Goal: Communication & Community: Share content

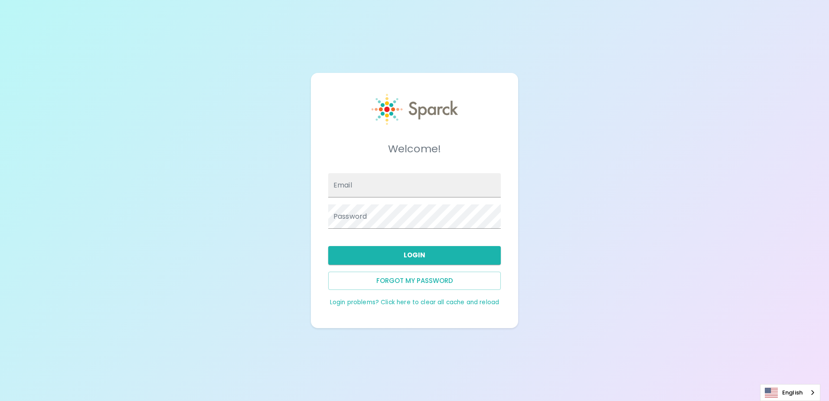
type input "[EMAIL_ADDRESS][DOMAIN_NAME]"
click at [421, 261] on button "Login" at bounding box center [414, 255] width 173 height 18
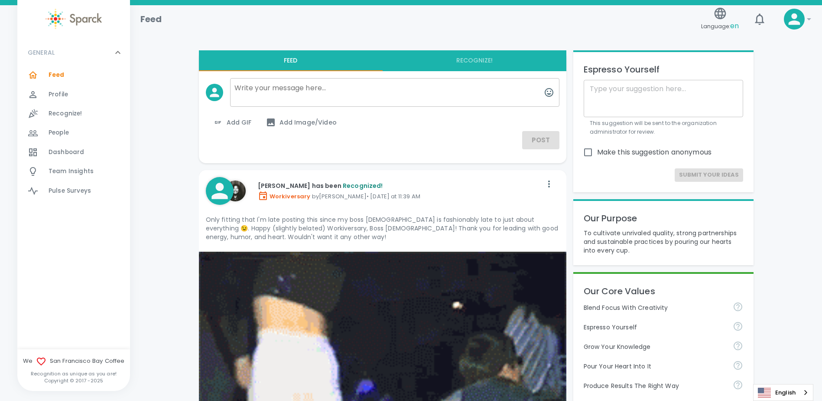
click at [482, 58] on button "Recognize!" at bounding box center [475, 60] width 184 height 21
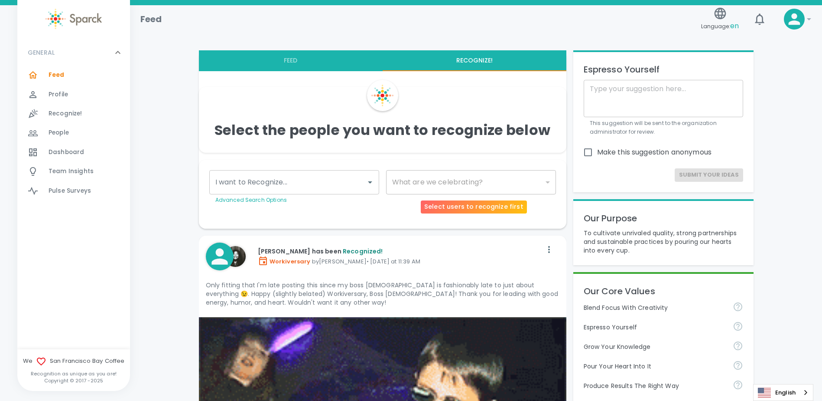
click at [496, 183] on div "​" at bounding box center [471, 182] width 170 height 24
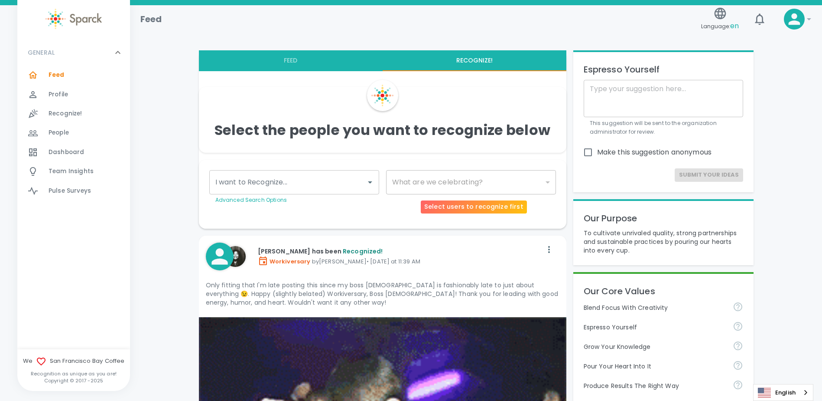
drag, startPoint x: 542, startPoint y: 189, endPoint x: 545, endPoint y: 183, distance: 6.6
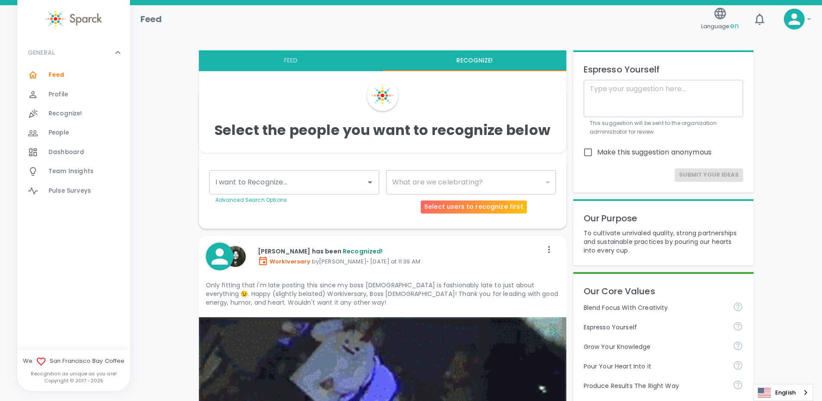
click at [545, 183] on div "​" at bounding box center [471, 182] width 170 height 24
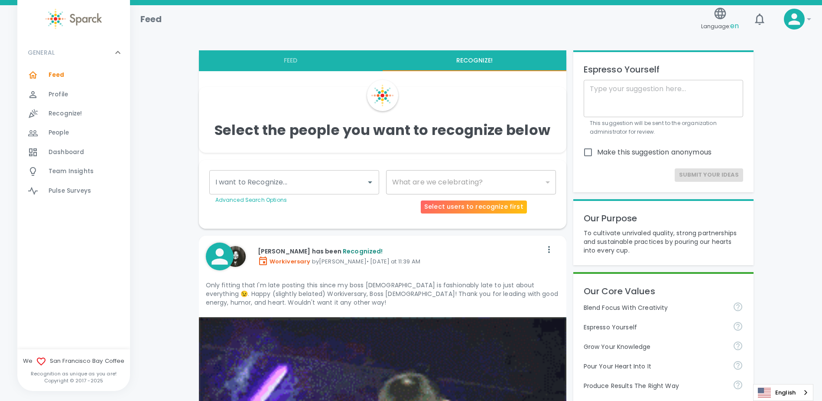
click at [545, 183] on div "​" at bounding box center [471, 182] width 170 height 24
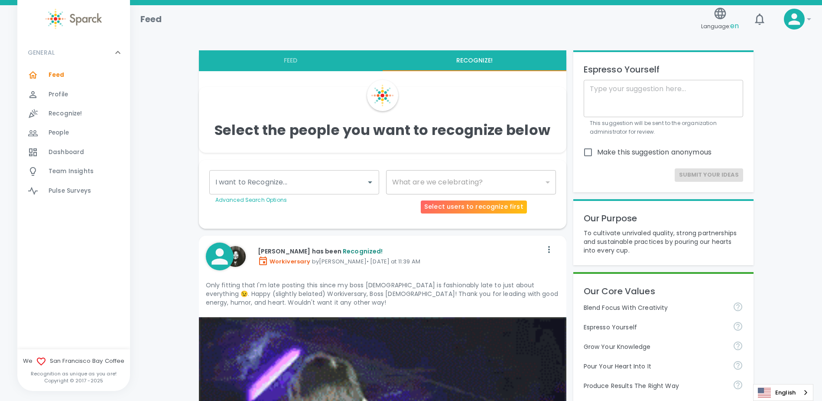
click at [478, 179] on div "​" at bounding box center [471, 182] width 170 height 24
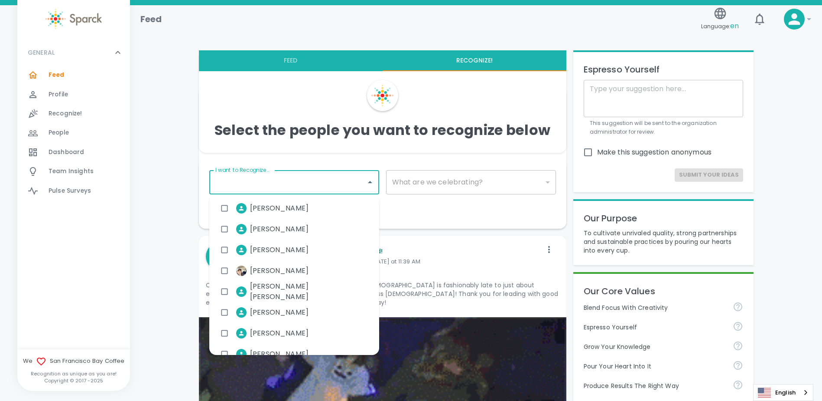
click at [362, 184] on input "I want to Recognize..." at bounding box center [287, 182] width 149 height 16
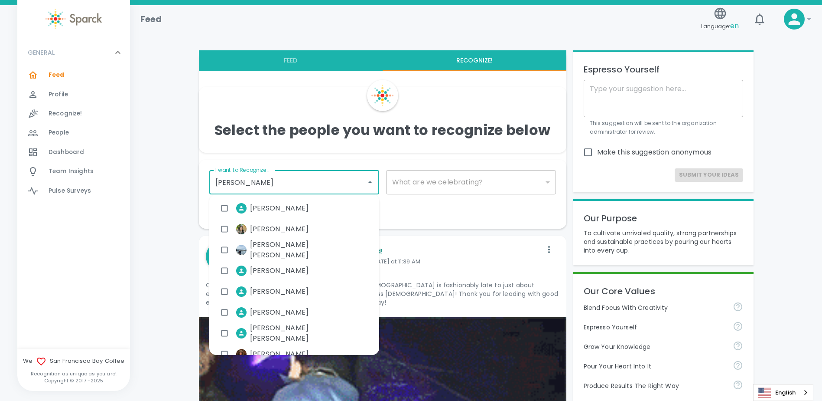
type input "[PERSON_NAME]"
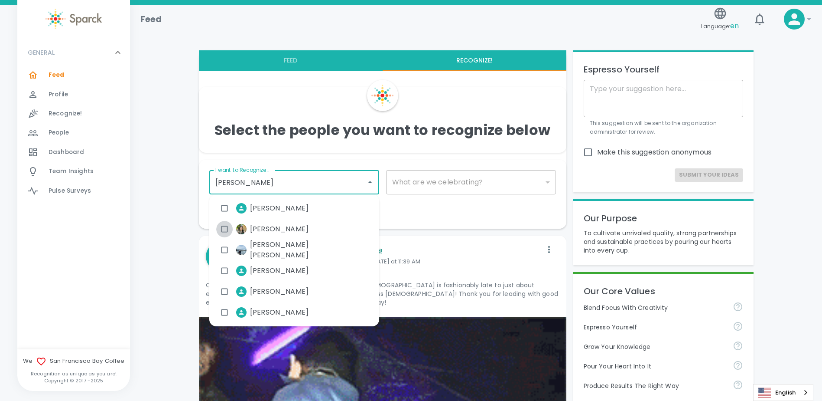
click at [226, 226] on input "checkbox" at bounding box center [224, 229] width 16 height 16
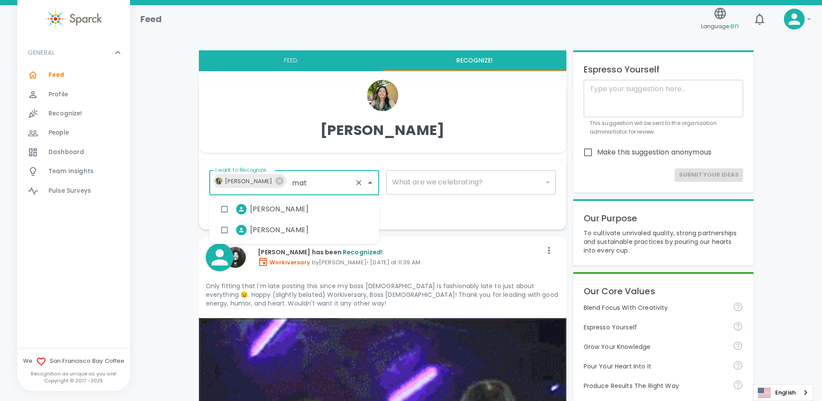
type input "matt"
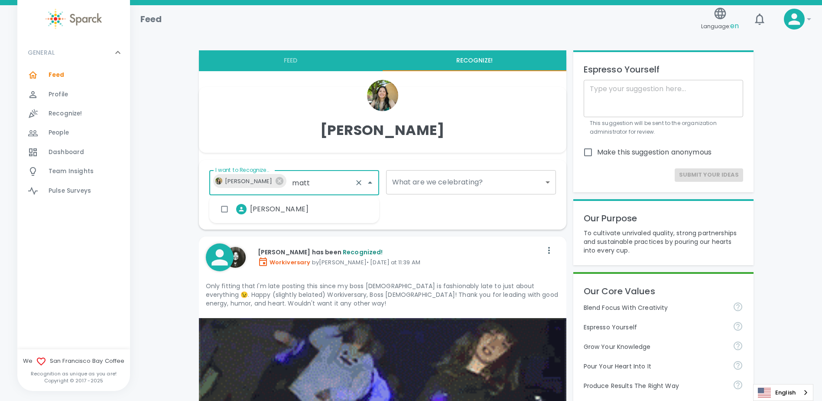
click at [224, 210] on input "checkbox" at bounding box center [224, 209] width 16 height 16
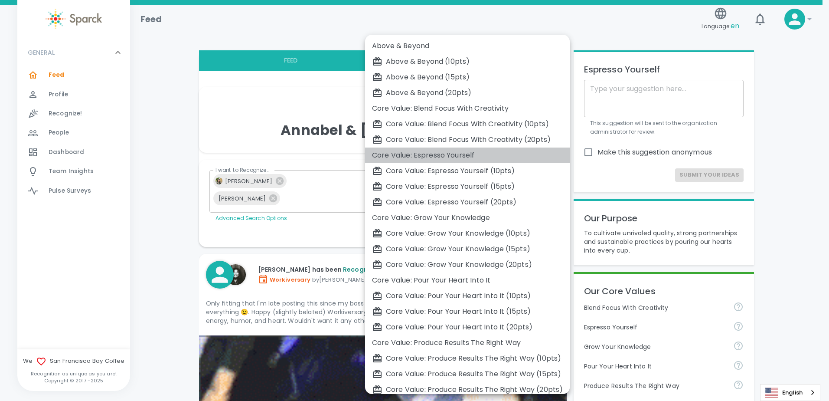
click at [460, 151] on div "Core Value: Espresso Yourself" at bounding box center [467, 155] width 191 height 10
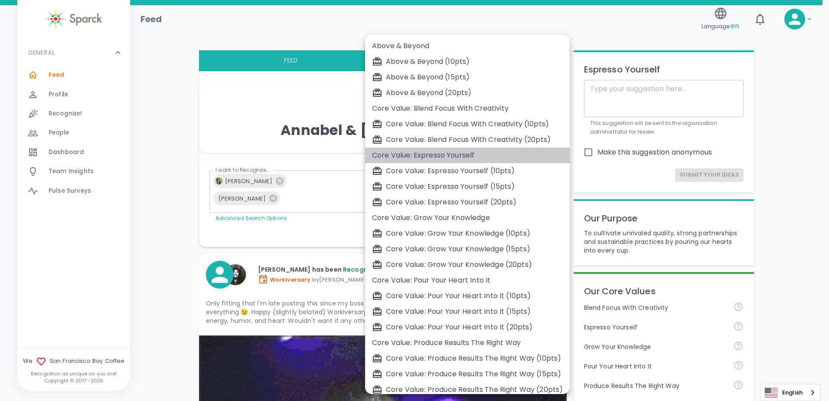
type input "2193"
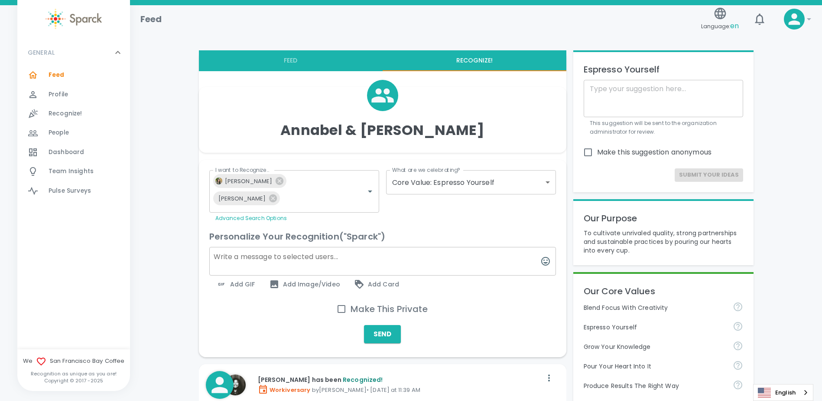
click at [345, 254] on textarea at bounding box center [382, 261] width 347 height 29
click at [313, 280] on span "Add Image/Video" at bounding box center [304, 284] width 71 height 10
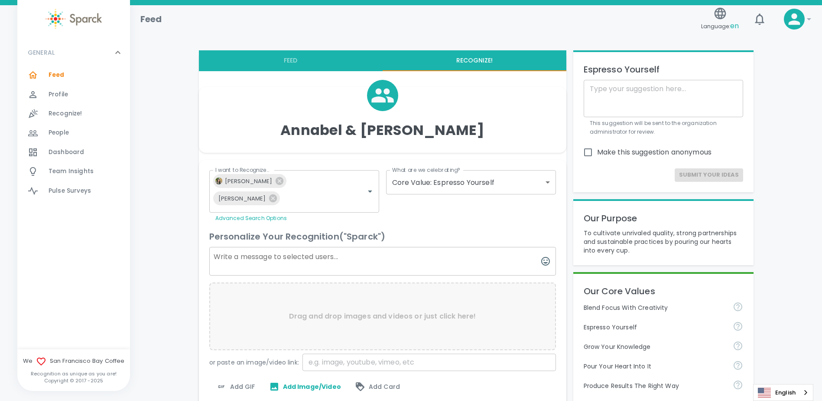
click at [320, 261] on textarea at bounding box center [382, 261] width 347 height 29
click at [274, 261] on textarea "Shout out to the" at bounding box center [382, 261] width 347 height 29
type textarea "Shout out to the Sales Analysts @[PERSON_NAME] @[PERSON_NAME] for"
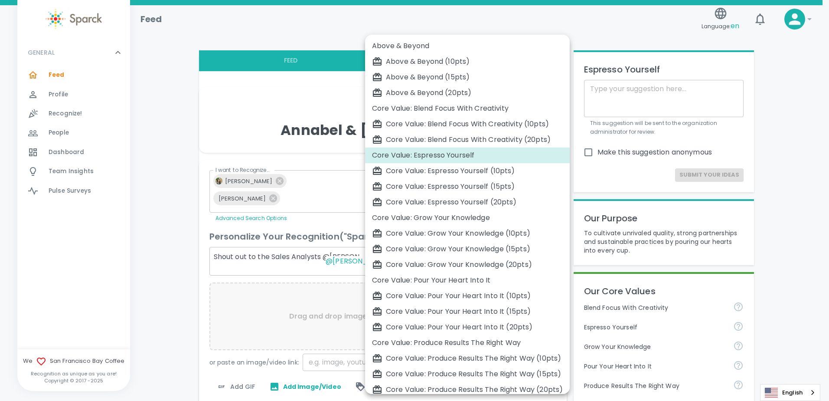
click at [772, 134] on div at bounding box center [414, 200] width 829 height 401
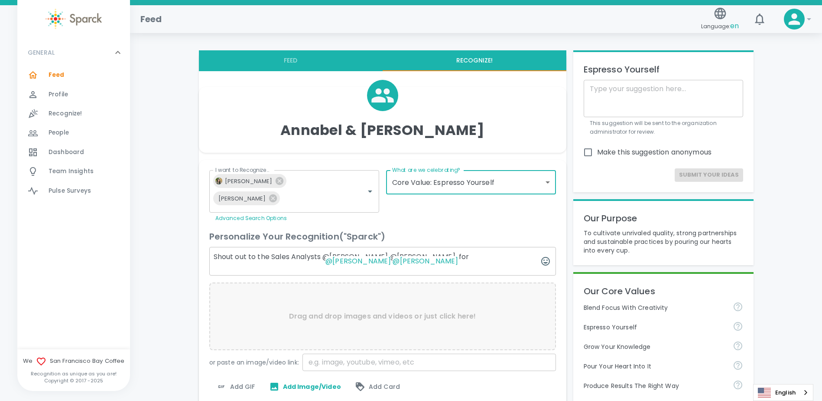
scroll to position [43, 0]
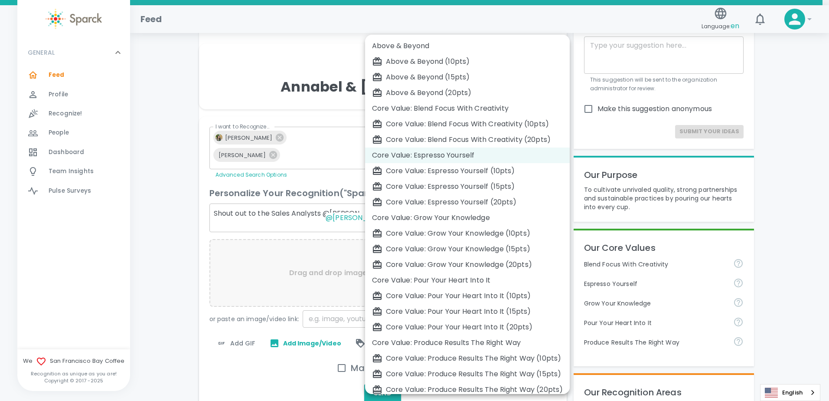
click at [473, 276] on div "Core Value: Pour Your Heart Into It" at bounding box center [467, 280] width 191 height 10
type input "2214"
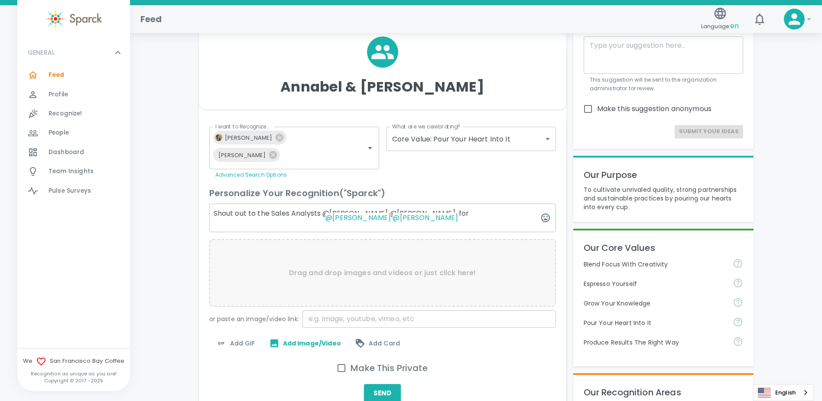
click at [313, 215] on textarea "Shout out to the Sales Analysts @[PERSON_NAME] @[PERSON_NAME] for" at bounding box center [382, 217] width 347 height 29
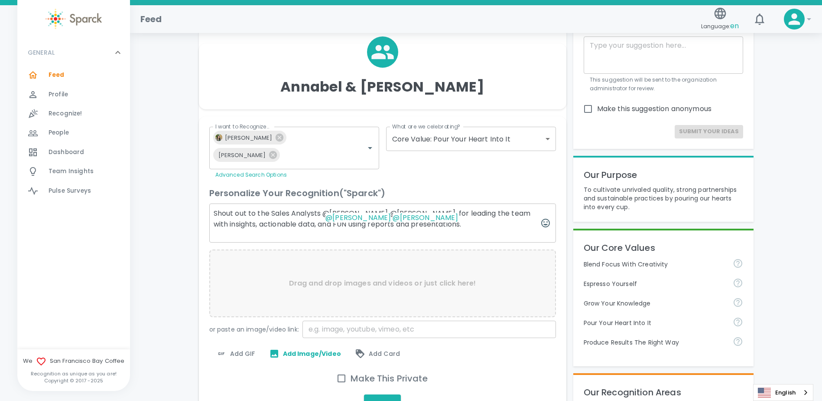
drag, startPoint x: 455, startPoint y: 213, endPoint x: 478, endPoint y: 213, distance: 23.0
click at [455, 213] on textarea "Shout out to the Sales Analysts @[PERSON_NAME] @[PERSON_NAME] for leading the t…" at bounding box center [382, 222] width 347 height 39
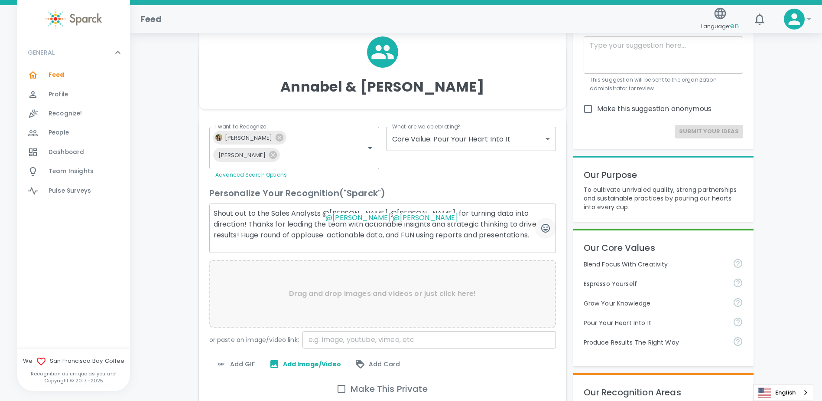
type textarea "Shout out to the Sales Analysts @[PERSON_NAME] @[PERSON_NAME] for turning data …"
click at [542, 224] on icon "button" at bounding box center [546, 228] width 10 height 10
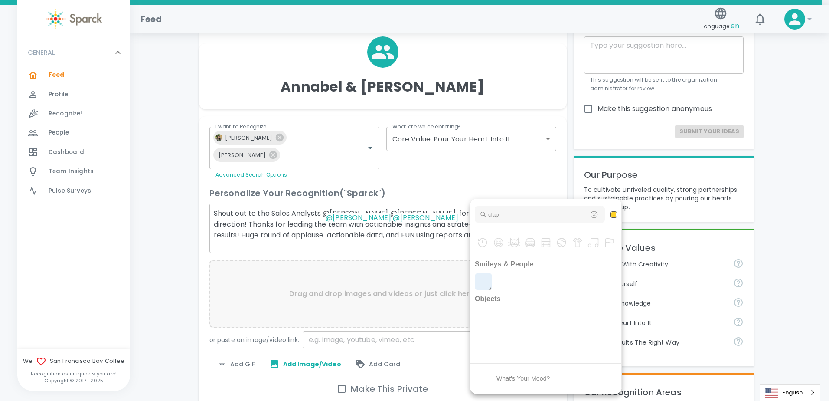
type input "clap"
click at [490, 279] on img "clap" at bounding box center [483, 281] width 17 height 17
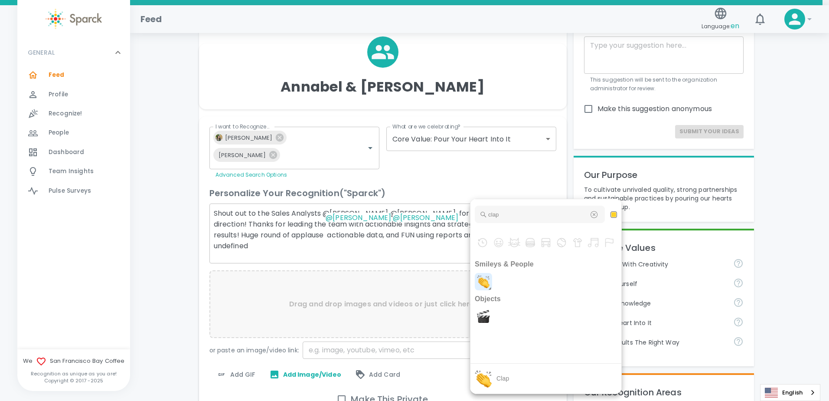
click at [490, 279] on img "clap" at bounding box center [483, 281] width 17 height 17
click at [350, 236] on div at bounding box center [414, 200] width 829 height 401
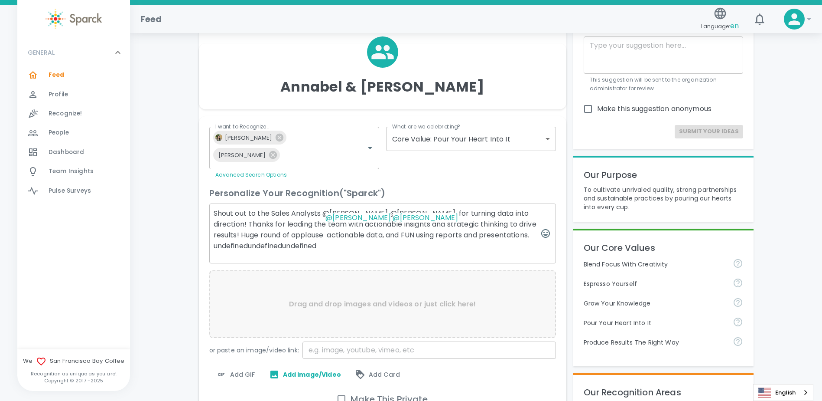
click at [347, 234] on textarea "Shout out to the Sales Analysts @[PERSON_NAME] @[PERSON_NAME] for turning data …" at bounding box center [382, 233] width 347 height 60
click at [543, 233] on icon "button" at bounding box center [546, 233] width 10 height 10
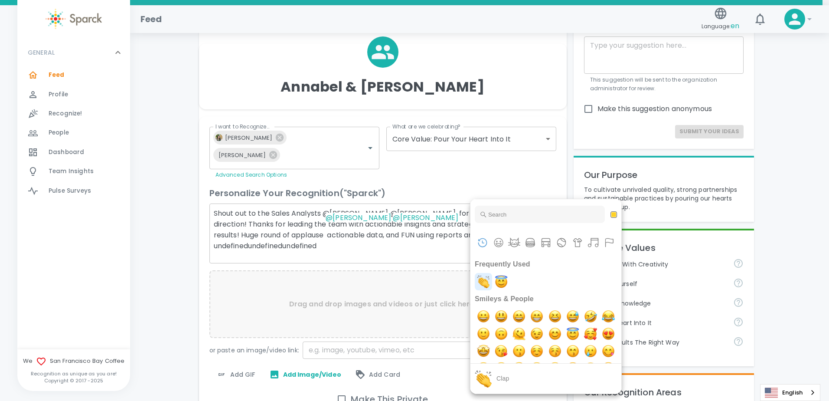
click at [483, 279] on img "clap" at bounding box center [483, 281] width 17 height 17
click at [351, 237] on div at bounding box center [414, 200] width 829 height 401
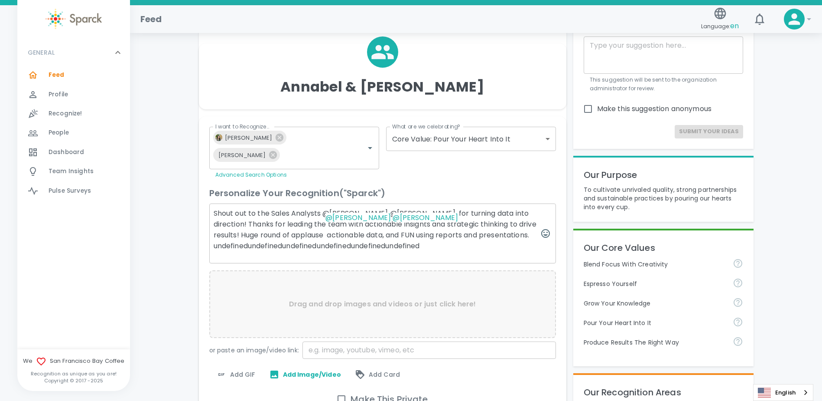
click at [345, 233] on textarea "Shout out to the Sales Analysts @[PERSON_NAME] @[PERSON_NAME] for turning data …" at bounding box center [382, 233] width 347 height 60
drag, startPoint x: 491, startPoint y: 249, endPoint x: 267, endPoint y: 247, distance: 224.2
click at [267, 247] on textarea "Shout out to the Sales Analysts @[PERSON_NAME] @[PERSON_NAME] for turning data …" at bounding box center [382, 233] width 347 height 60
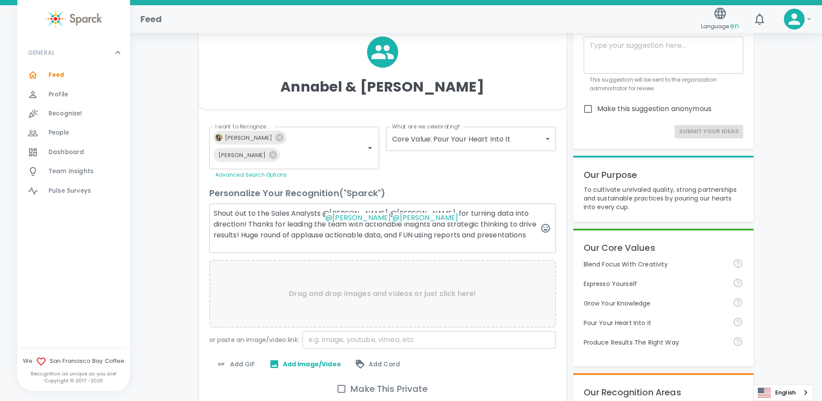
click at [347, 234] on textarea "Shout out to the Sales Analysts @[PERSON_NAME] @[PERSON_NAME] for turning data …" at bounding box center [382, 227] width 347 height 49
click at [543, 228] on icon "button" at bounding box center [546, 228] width 10 height 10
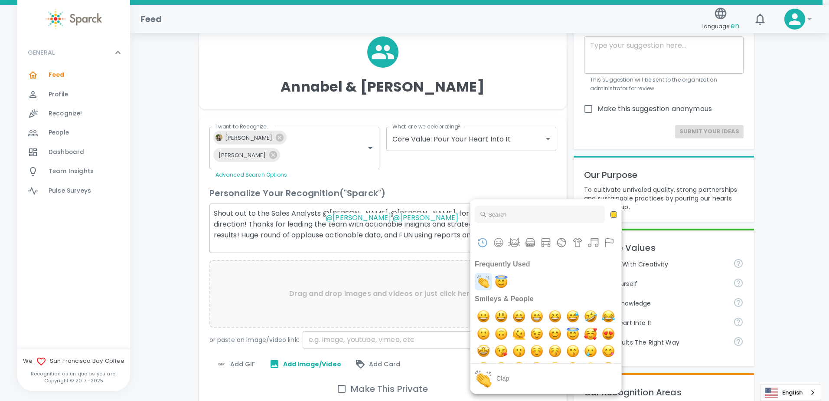
click at [484, 277] on img "clap" at bounding box center [483, 281] width 17 height 17
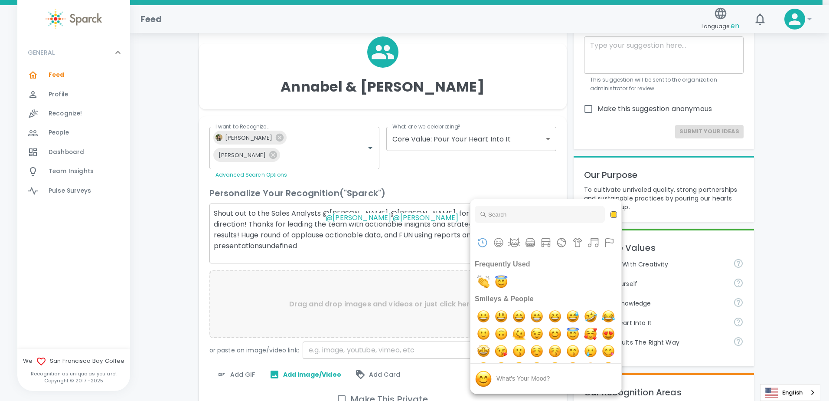
click at [313, 221] on div at bounding box center [414, 200] width 829 height 401
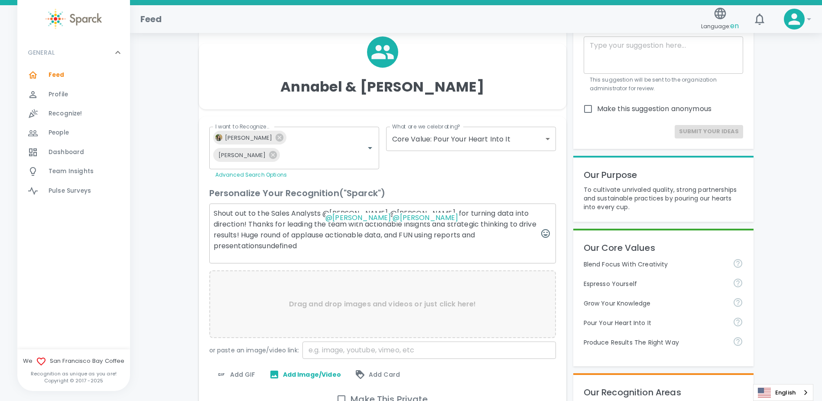
click at [313, 245] on textarea "Shout out to the Sales Analysts @[PERSON_NAME] @[PERSON_NAME] for turning data …" at bounding box center [382, 233] width 347 height 60
drag, startPoint x: 247, startPoint y: 225, endPoint x: 274, endPoint y: 228, distance: 27.1
click at [252, 225] on textarea "Shout out to the Sales Analysts @[PERSON_NAME] @[PERSON_NAME] for turning data …" at bounding box center [382, 233] width 347 height 60
drag, startPoint x: 312, startPoint y: 223, endPoint x: 328, endPoint y: 226, distance: 16.0
click at [316, 223] on textarea "Shout out to the Sales Analysts @[PERSON_NAME] @[PERSON_NAME] for turning data …" at bounding box center [382, 233] width 347 height 60
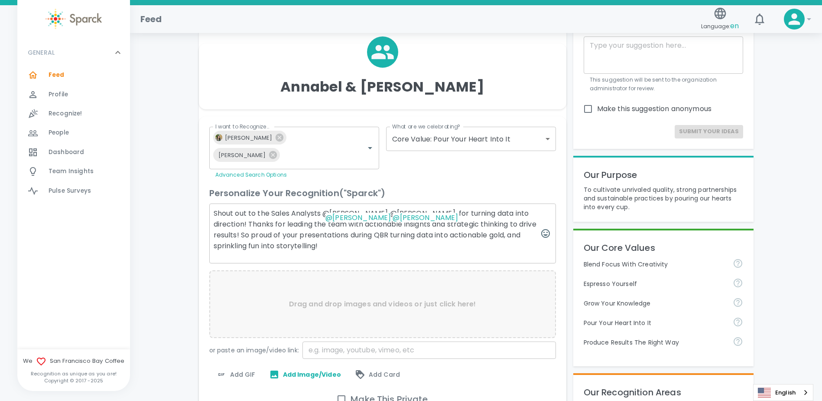
drag, startPoint x: 261, startPoint y: 235, endPoint x: 250, endPoint y: 226, distance: 14.0
click at [250, 226] on textarea "Shout out to the Sales Analysts @[PERSON_NAME] @[PERSON_NAME] for turning data …" at bounding box center [382, 233] width 347 height 60
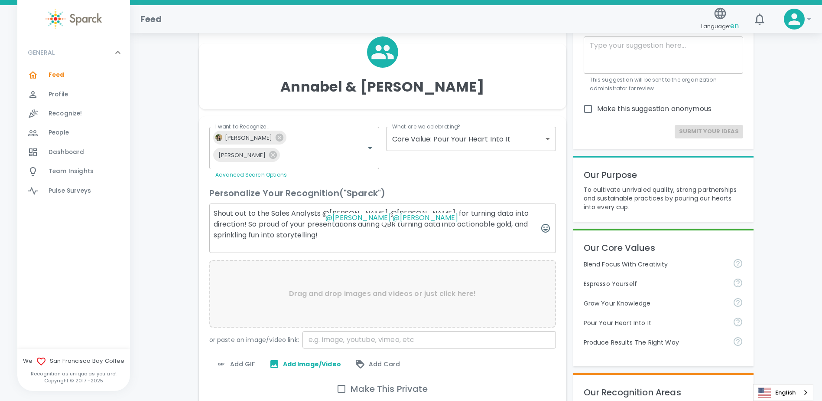
paste textarea "Thanks for leading the team with actionable insights and strategic thinking to …"
click at [552, 229] on button "button" at bounding box center [545, 228] width 21 height 21
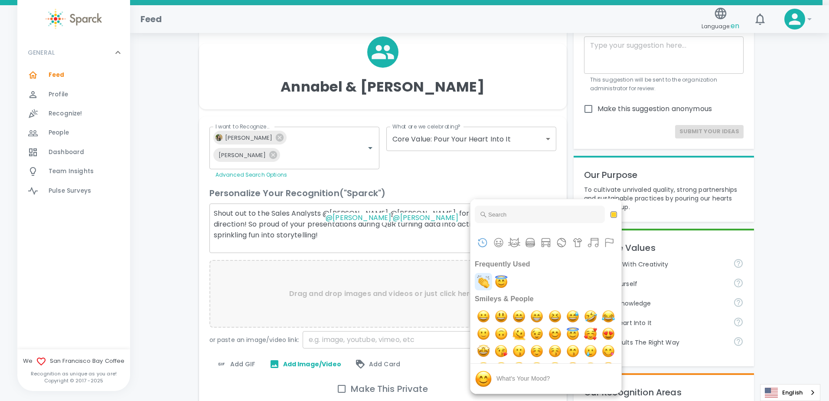
click at [479, 282] on img "clap" at bounding box center [483, 281] width 17 height 17
type textarea "Shout out to the Sales Analysts @[PERSON_NAME] @[PERSON_NAME] for turning data …"
click at [431, 236] on div at bounding box center [414, 200] width 829 height 401
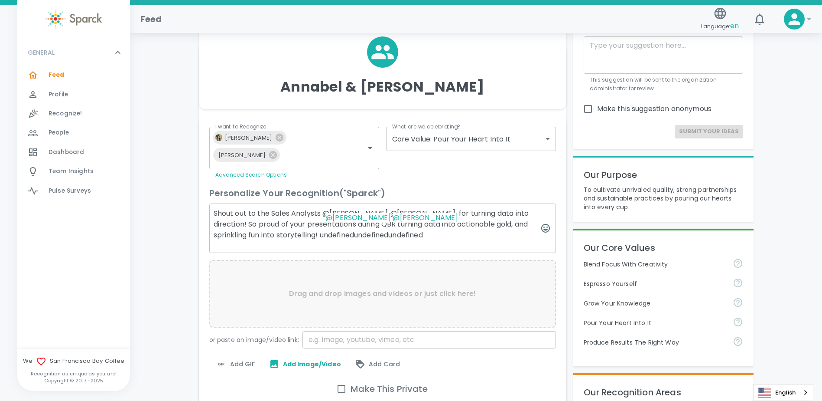
click at [311, 360] on span "Add Image/Video" at bounding box center [305, 364] width 72 height 10
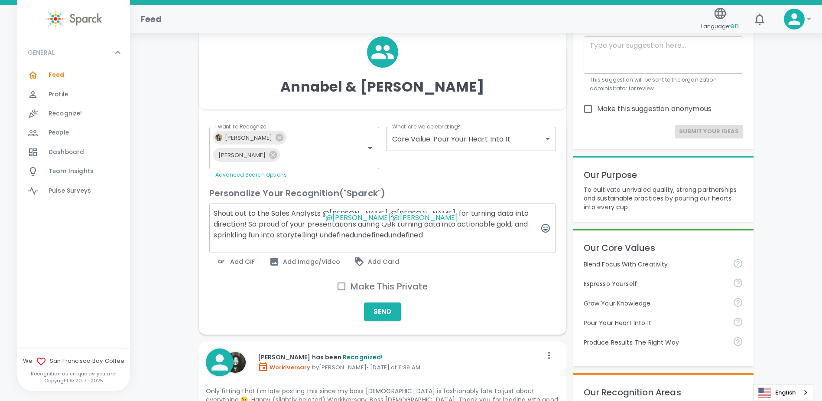
click at [321, 255] on div "Add Image/Video" at bounding box center [304, 261] width 85 height 17
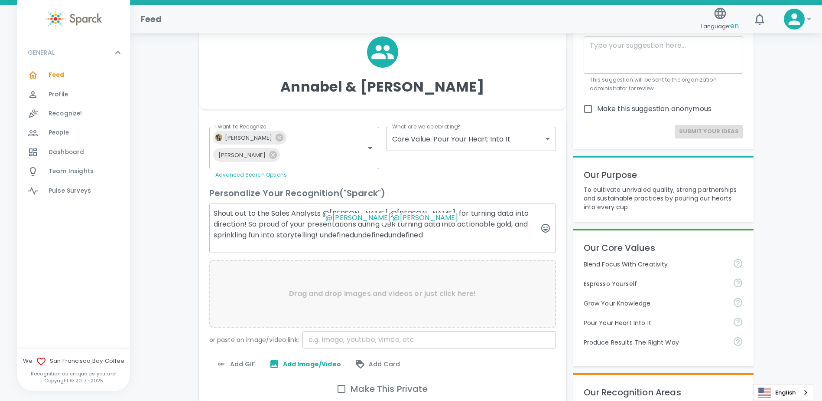
click at [340, 272] on div "Drag and drop images and videos or just click here!" at bounding box center [382, 294] width 347 height 68
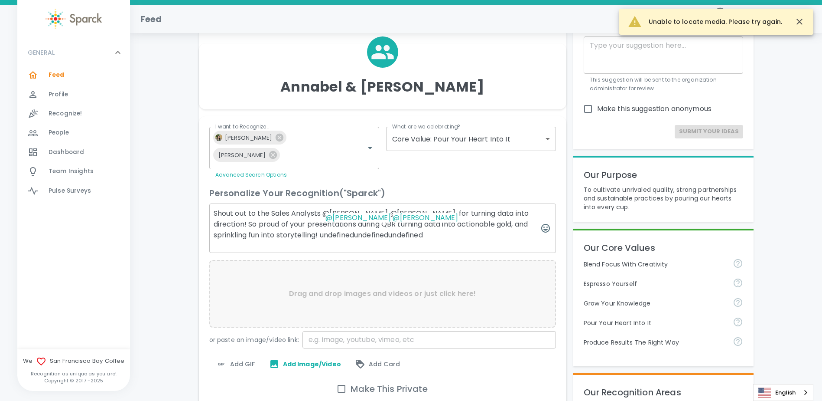
click at [323, 279] on div "Drag and drop images and videos or just click here!" at bounding box center [382, 294] width 347 height 68
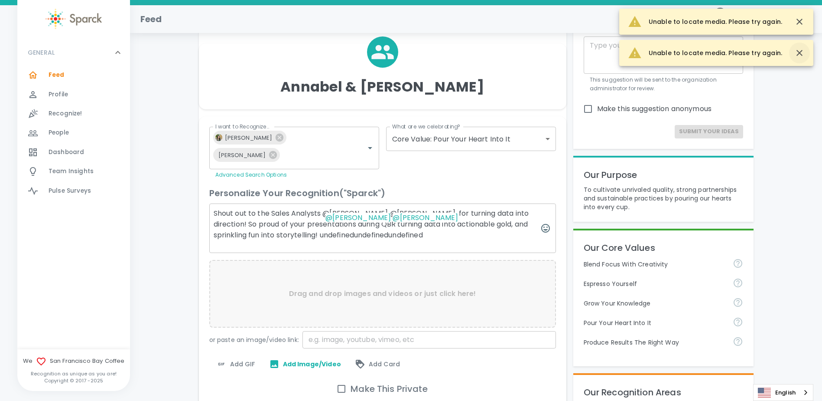
click at [807, 53] on button "button" at bounding box center [800, 52] width 21 height 21
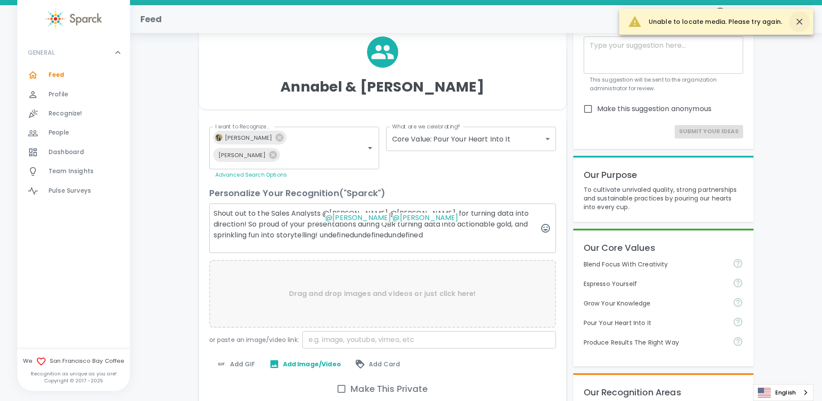
click at [804, 18] on icon "button" at bounding box center [800, 21] width 10 height 10
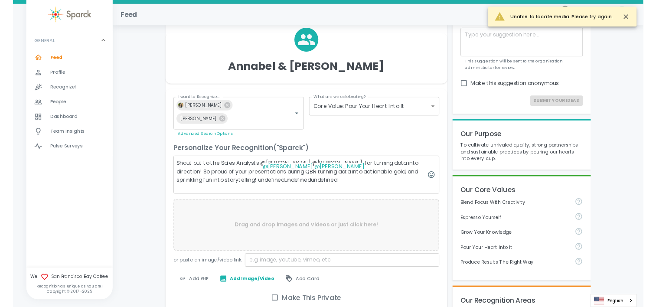
scroll to position [44, 0]
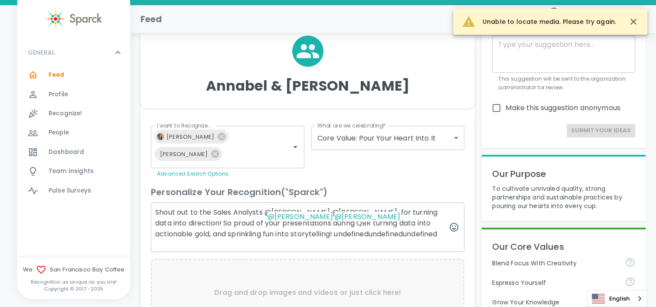
click at [303, 289] on p "Drag and drop images and videos or just click here!" at bounding box center [307, 292] width 187 height 10
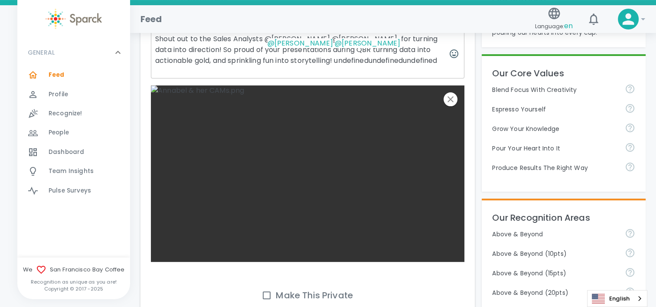
scroll to position [304, 0]
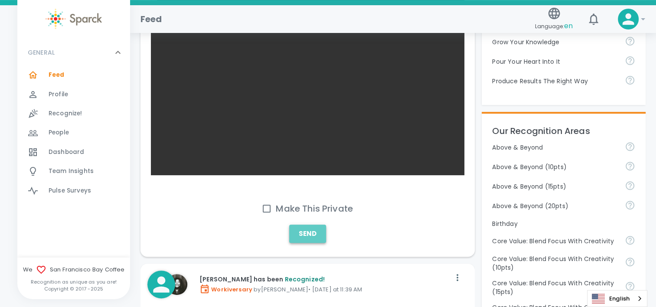
click at [302, 238] on button "Send" at bounding box center [307, 234] width 37 height 18
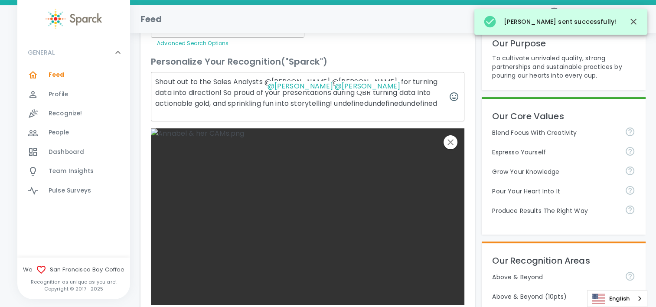
scroll to position [174, 0]
click at [53, 70] on span "Feed 0" at bounding box center [57, 75] width 16 height 12
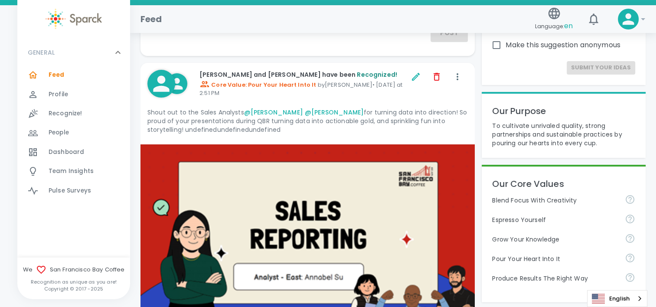
scroll to position [88, 0]
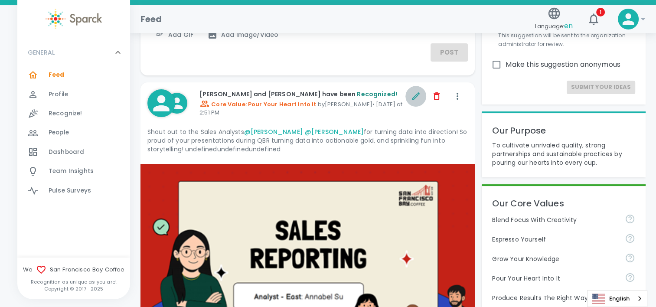
click at [416, 95] on icon "button" at bounding box center [416, 96] width 10 height 10
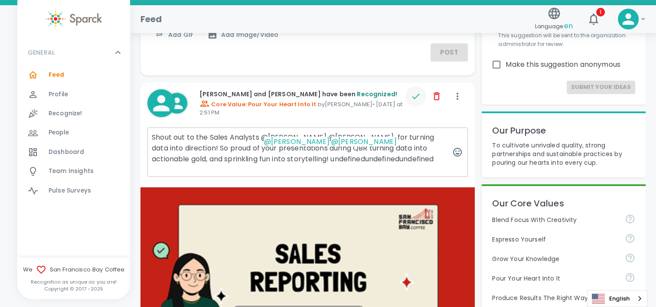
drag, startPoint x: 409, startPoint y: 161, endPoint x: 295, endPoint y: 156, distance: 114.6
click at [295, 156] on textarea "Shout out to the Sales Analysts @[PERSON_NAME] @[PERSON_NAME] for turning data …" at bounding box center [307, 151] width 320 height 49
type textarea "Shout out to the Sales Analysts @[PERSON_NAME] @[PERSON_NAME] for turning data …"
click at [411, 97] on icon "button" at bounding box center [416, 96] width 10 height 10
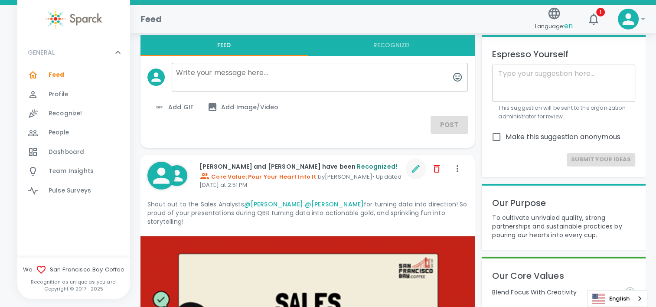
scroll to position [0, 0]
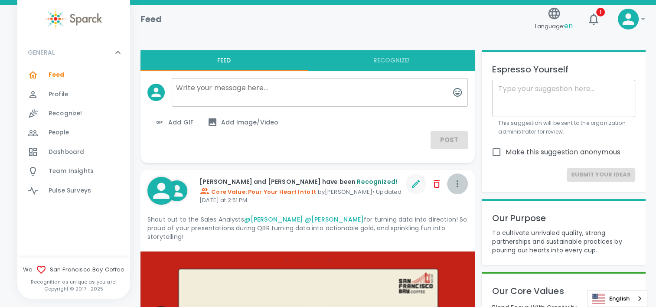
click at [461, 188] on icon "button" at bounding box center [457, 184] width 10 height 10
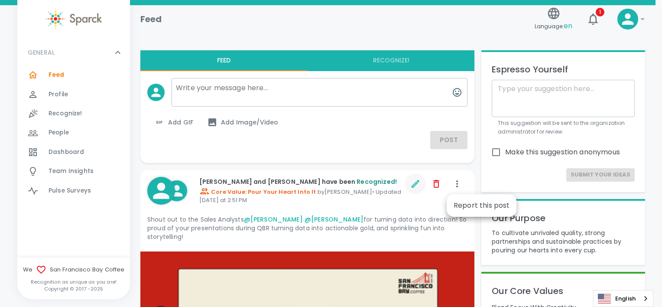
click at [387, 208] on div at bounding box center [331, 153] width 662 height 307
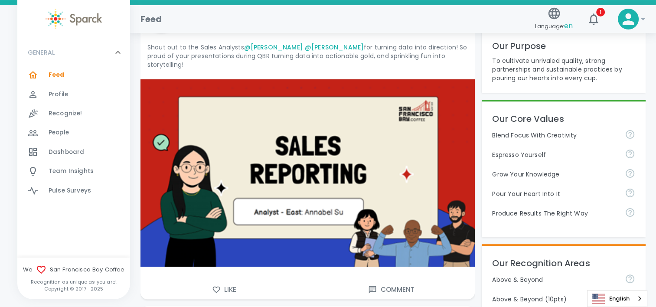
scroll to position [173, 0]
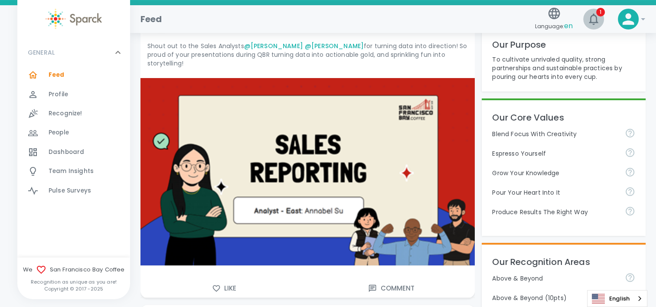
click at [590, 17] on icon "button" at bounding box center [594, 19] width 14 height 14
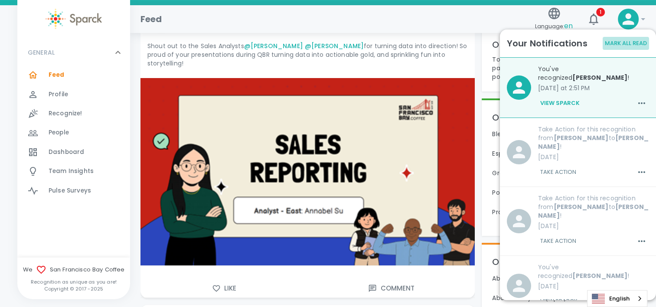
click at [632, 43] on button "Mark All Read" at bounding box center [626, 43] width 46 height 13
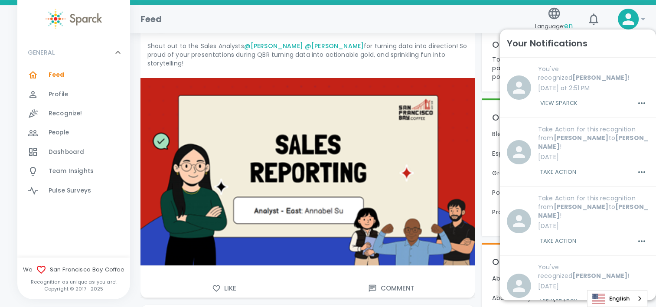
click at [491, 21] on div "Feed" at bounding box center [333, 15] width 398 height 21
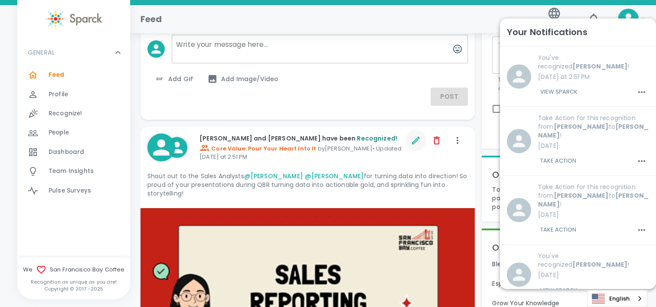
scroll to position [0, 0]
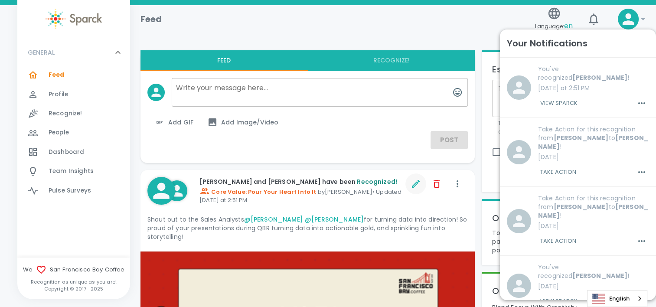
click at [638, 16] on icon at bounding box center [643, 19] width 10 height 10
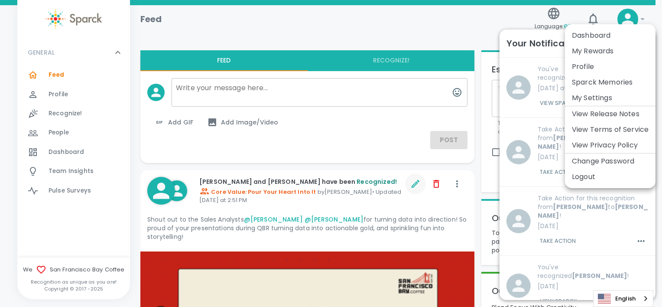
click at [632, 14] on div at bounding box center [331, 153] width 662 height 307
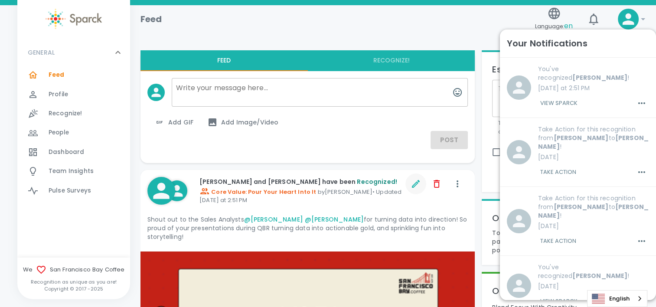
click at [622, 19] on icon at bounding box center [628, 18] width 17 height 17
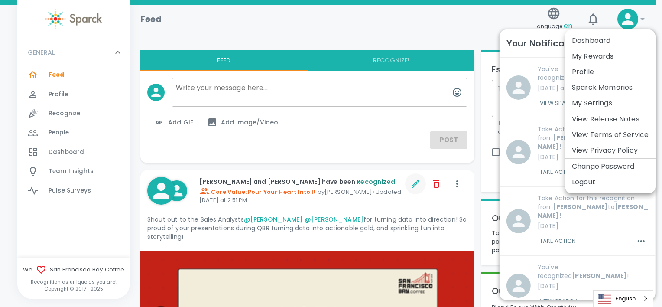
click at [641, 19] on div at bounding box center [331, 153] width 662 height 307
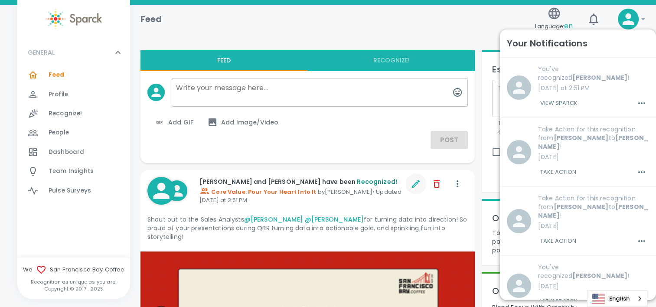
click at [641, 19] on icon at bounding box center [643, 19] width 4 height 2
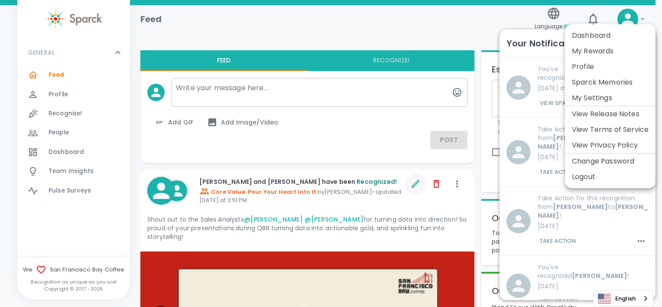
click at [407, 30] on div at bounding box center [331, 153] width 662 height 307
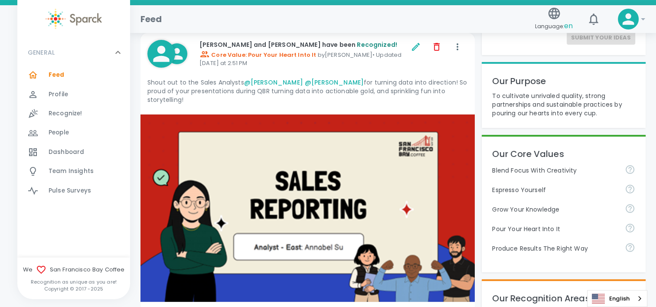
scroll to position [87, 0]
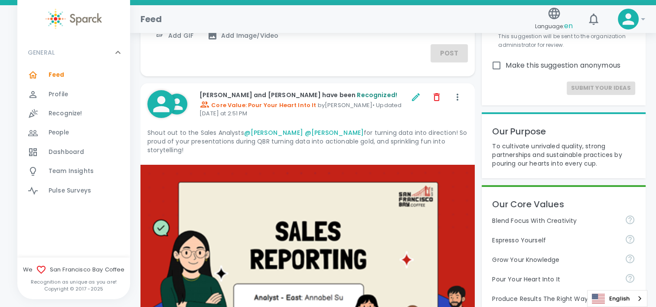
click at [272, 132] on link "@Annabel Su" at bounding box center [273, 132] width 59 height 9
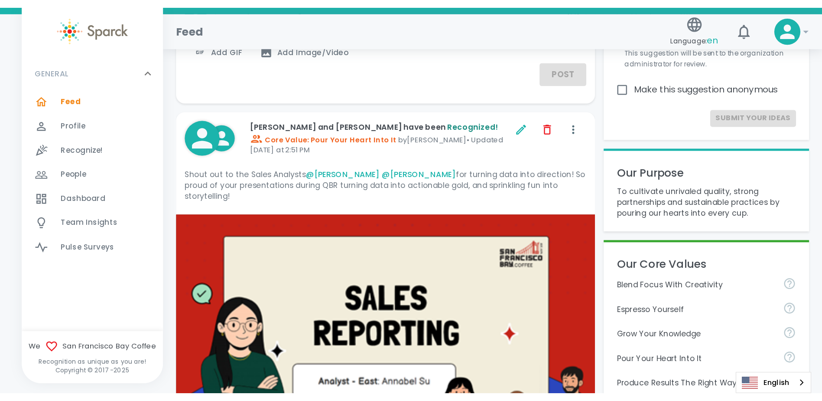
scroll to position [85, 0]
